Goal: Task Accomplishment & Management: Use online tool/utility

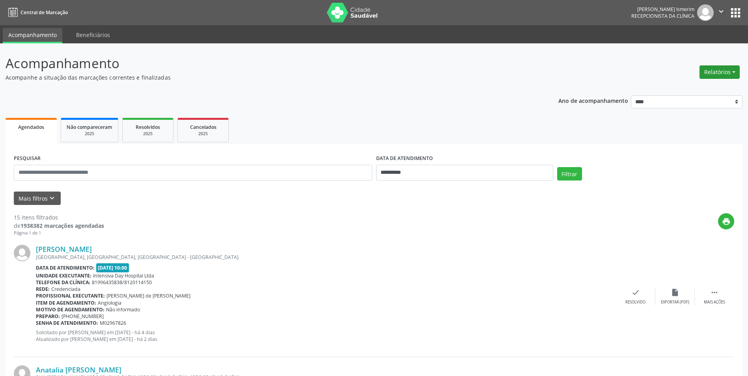
click at [711, 75] on button "Relatórios" at bounding box center [720, 71] width 40 height 13
click at [705, 90] on link "Agendamentos" at bounding box center [698, 89] width 85 height 11
select select "*"
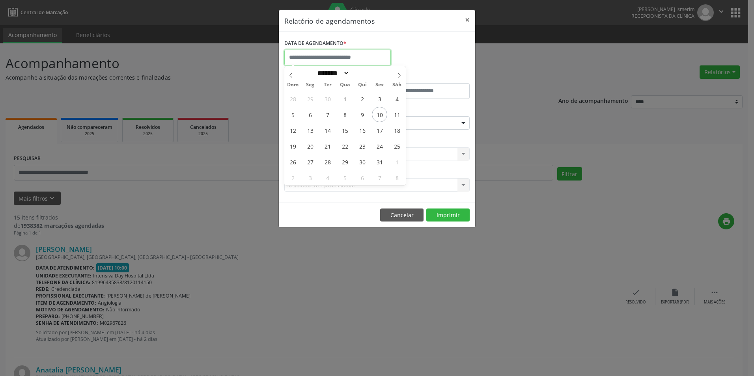
click at [330, 55] on input "text" at bounding box center [337, 58] width 107 height 16
click at [396, 114] on span "11" at bounding box center [396, 114] width 15 height 15
type input "**********"
click at [396, 114] on span "11" at bounding box center [396, 114] width 15 height 15
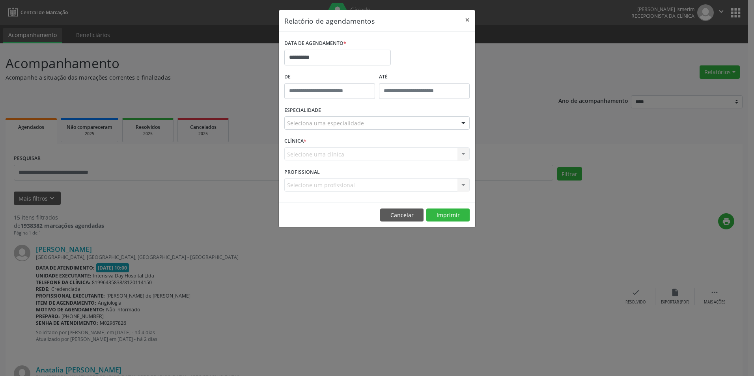
click at [390, 122] on div "Seleciona uma especialidade" at bounding box center [376, 122] width 185 height 13
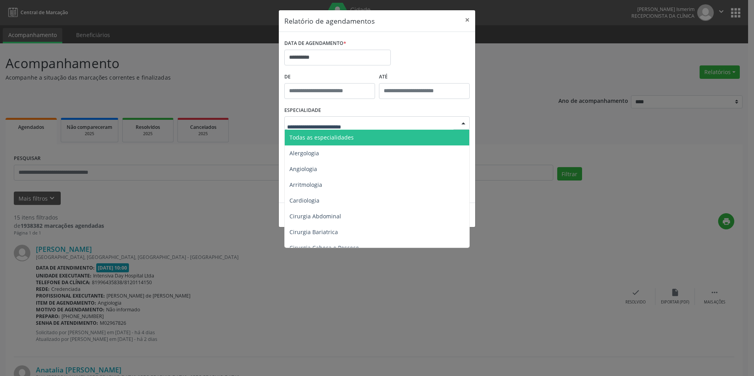
click at [381, 137] on span "Todas as especialidades" at bounding box center [378, 138] width 186 height 16
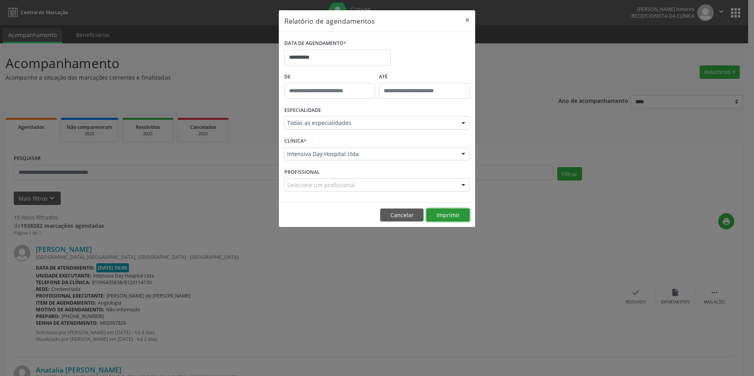
click at [456, 217] on button "Imprimir" at bounding box center [448, 215] width 43 height 13
